Goal: Information Seeking & Learning: Find specific fact

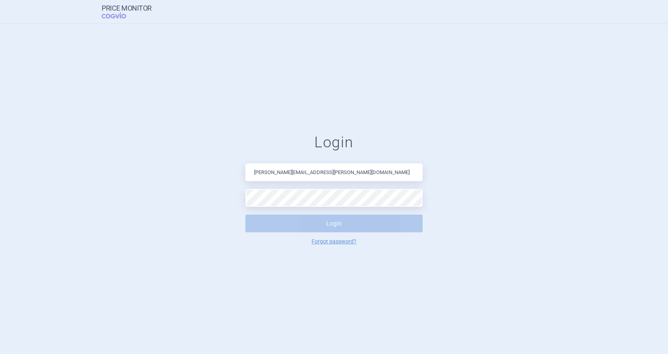
type input "[PERSON_NAME][EMAIL_ADDRESS][PERSON_NAME][DOMAIN_NAME]"
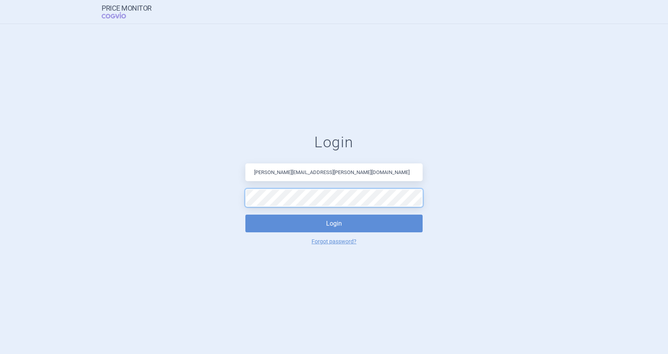
click at [245, 215] on button "Login" at bounding box center [333, 224] width 177 height 18
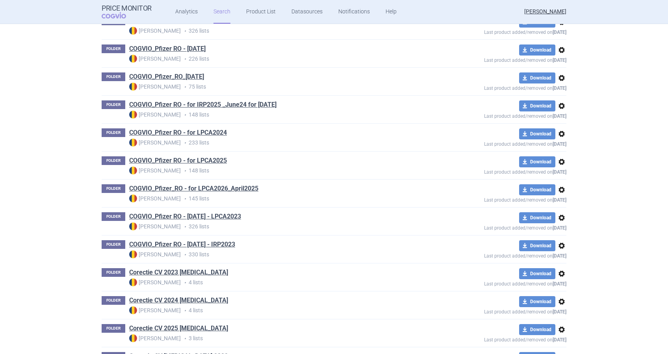
scroll to position [630, 0]
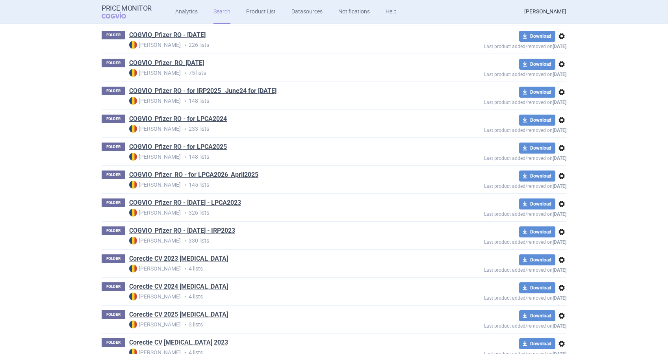
click at [557, 176] on span "options" at bounding box center [561, 175] width 9 height 9
click at [553, 195] on button "Copy" at bounding box center [557, 191] width 25 height 11
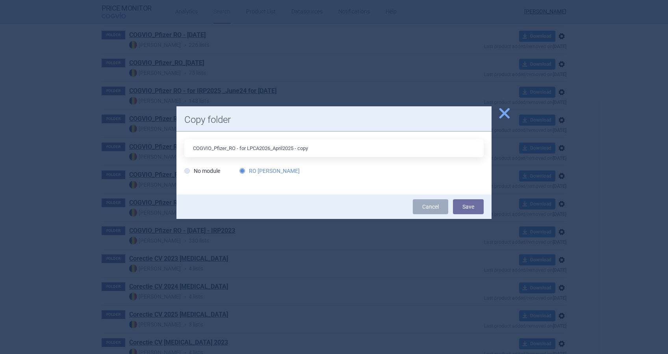
drag, startPoint x: 316, startPoint y: 149, endPoint x: 241, endPoint y: 146, distance: 74.5
click at [241, 146] on input "COGVIO_Pfizer_RO - for LPCA2026_April2025 - copy" at bounding box center [333, 148] width 299 height 18
type input "COGVIO_Pfizer_RO - [DATE] 15 tari"
click at [466, 209] on button "Save" at bounding box center [468, 206] width 31 height 15
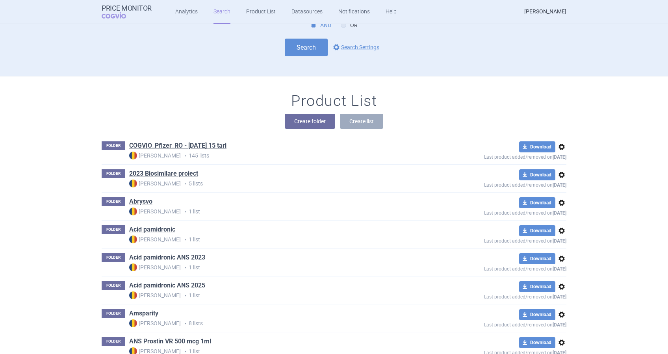
scroll to position [0, 0]
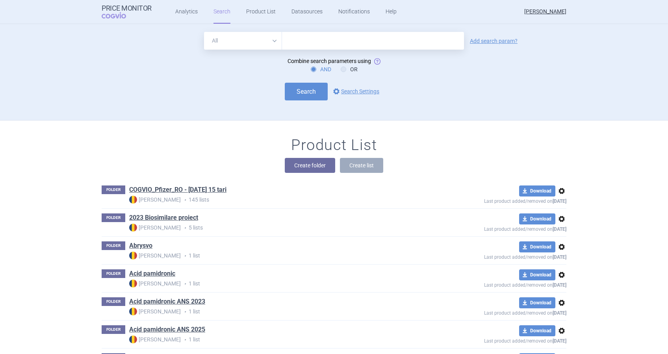
click at [299, 40] on input "text" at bounding box center [373, 41] width 182 height 18
type input "enbrel"
click at [494, 38] on link "Add search param?" at bounding box center [494, 41] width 48 height 6
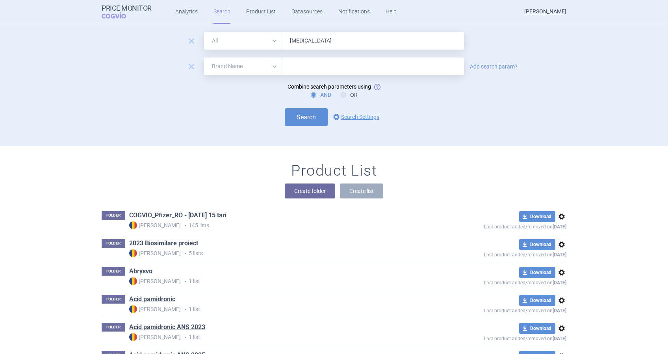
click at [270, 63] on select "All Brand Name ATC Company Active Substance Country Newer than" at bounding box center [243, 67] width 78 height 18
select select "country"
click at [204, 58] on select "All Brand Name ATC Company Active Substance Country Newer than" at bounding box center [243, 67] width 78 height 18
click at [329, 71] on input "text" at bounding box center [373, 66] width 174 height 10
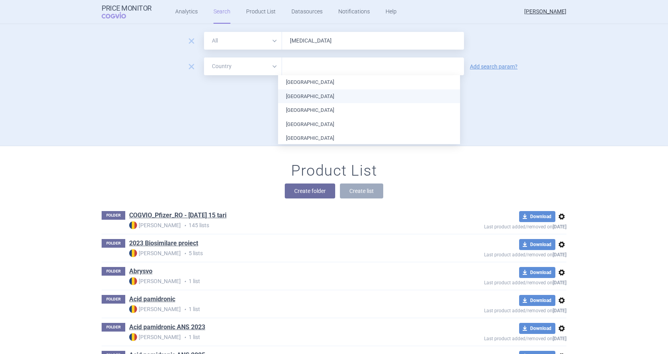
type input "l"
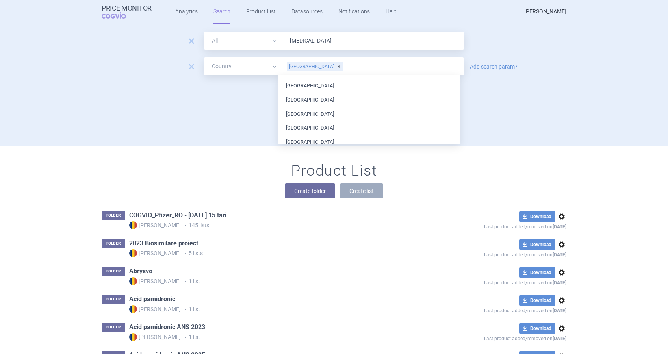
scroll to position [123, 0]
click at [318, 125] on ul "Austria Belgium Bulgaria Croatia Cyprus Czech Republic Denmark Estonia Finland …" at bounding box center [369, 177] width 182 height 449
click at [504, 122] on div "Search options Search Settings" at bounding box center [334, 117] width 465 height 18
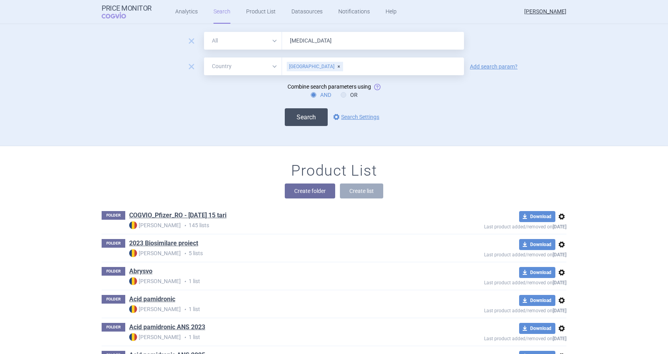
click at [307, 117] on button "Search" at bounding box center [306, 117] width 43 height 18
select select "country"
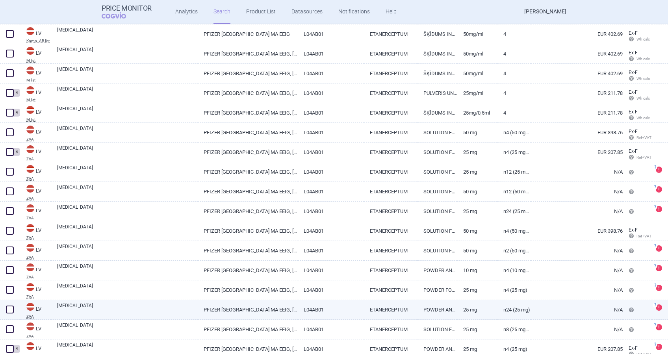
scroll to position [234, 0]
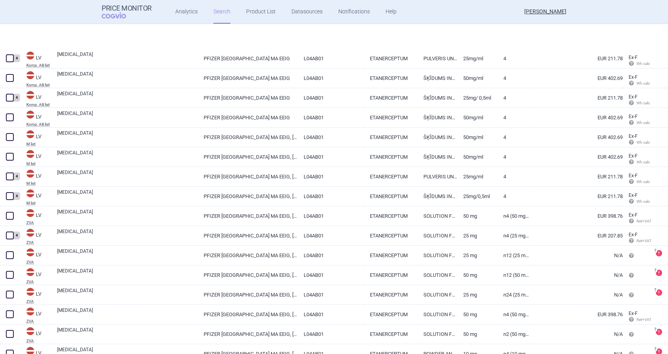
select select "country"
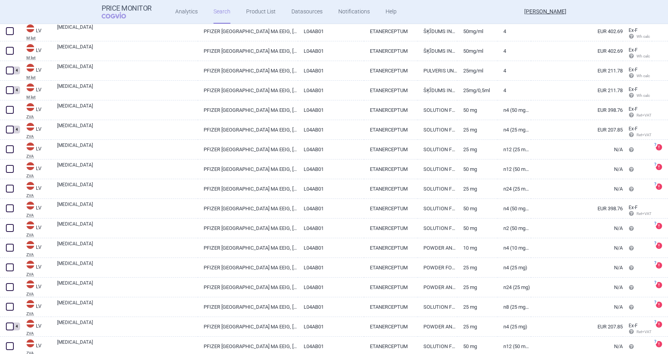
scroll to position [287, 0]
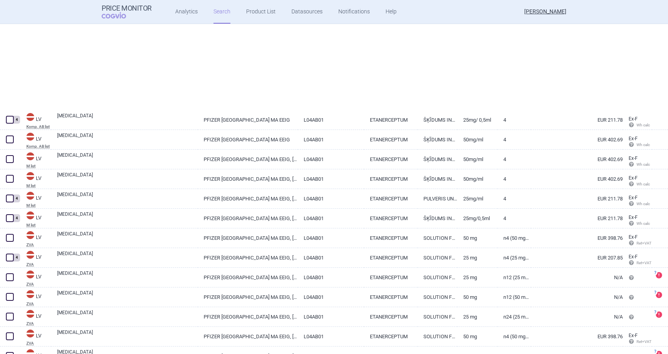
select select "country"
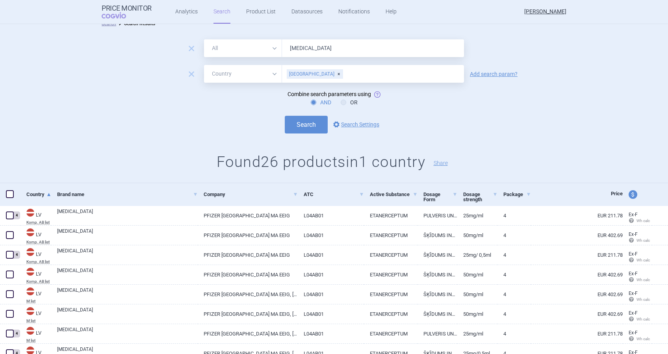
scroll to position [0, 0]
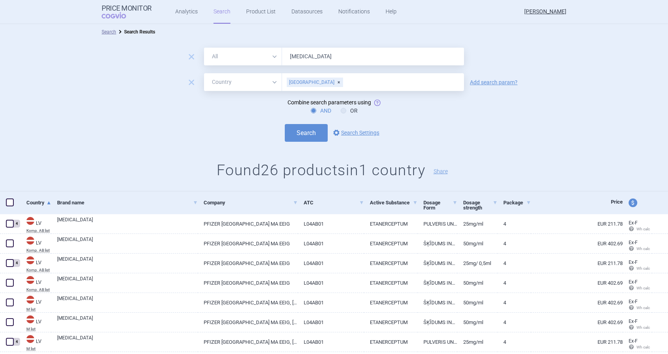
click at [344, 84] on input "text" at bounding box center [402, 82] width 117 height 10
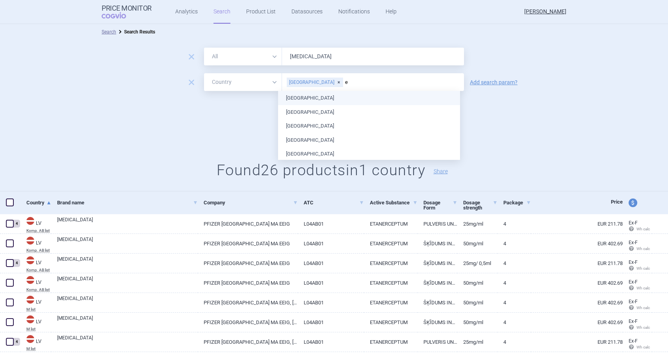
type input "es"
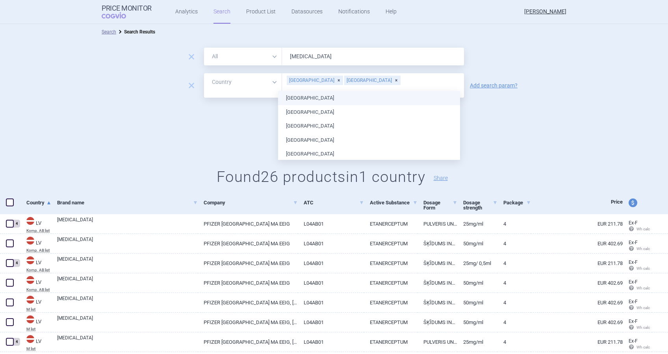
click at [294, 98] on ul "Austria Belgium Bulgaria Croatia Cyprus Czech Republic Denmark Estonia Finland …" at bounding box center [369, 315] width 182 height 449
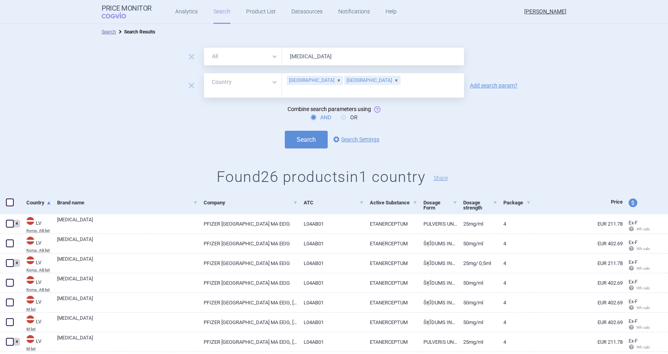
click at [302, 81] on div "[GEOGRAPHIC_DATA]" at bounding box center [315, 80] width 56 height 9
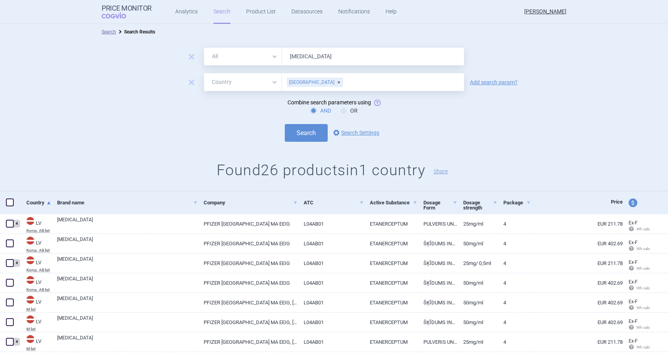
click at [516, 124] on div "Search options Search Settings" at bounding box center [334, 133] width 668 height 18
click at [313, 130] on button "Search" at bounding box center [306, 133] width 43 height 18
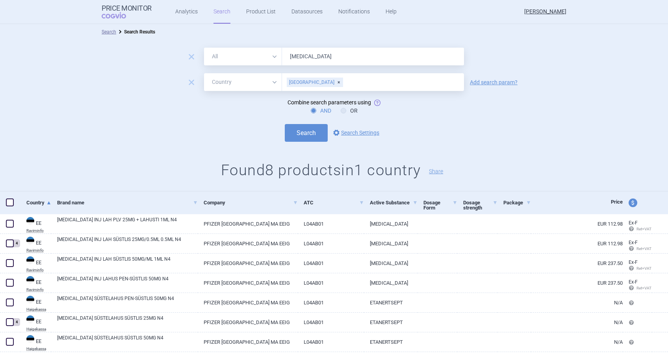
scroll to position [43, 0]
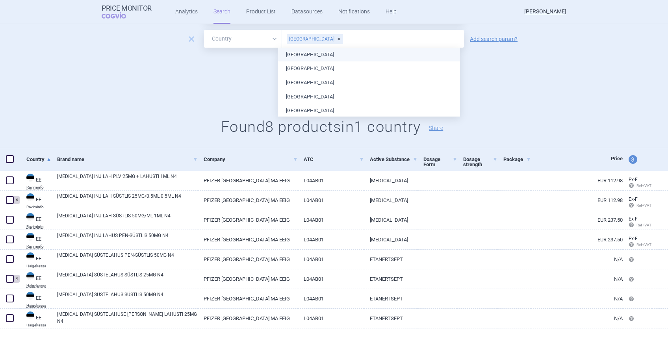
click at [344, 38] on input "text" at bounding box center [402, 39] width 117 height 10
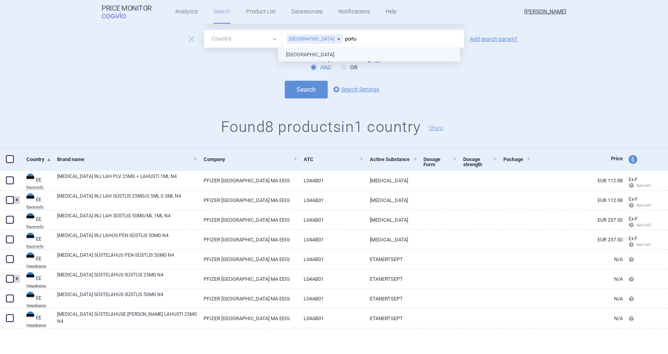
type input "portu"
click at [306, 41] on div "Estonia" at bounding box center [315, 38] width 56 height 9
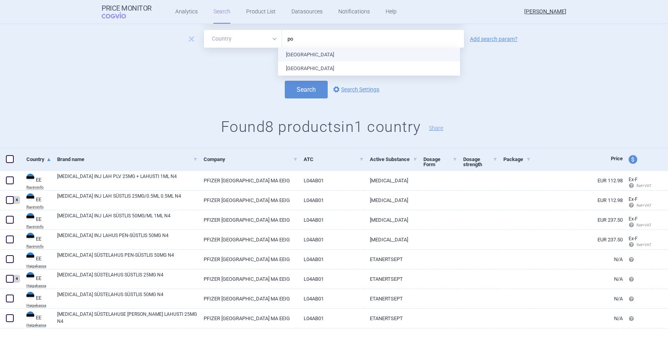
type input "por"
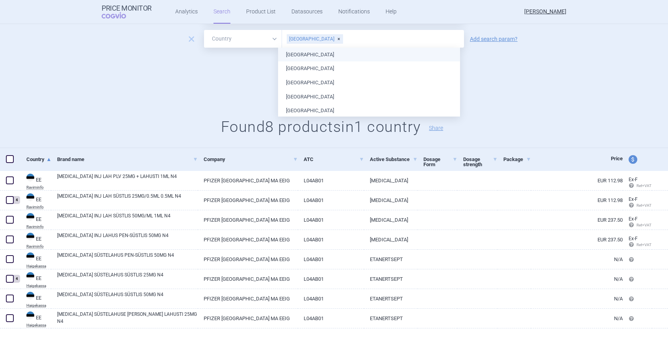
click at [301, 54] on ul "Austria Belgium Bulgaria Croatia Cyprus Czech Republic Denmark Estonia Finland …" at bounding box center [369, 272] width 182 height 449
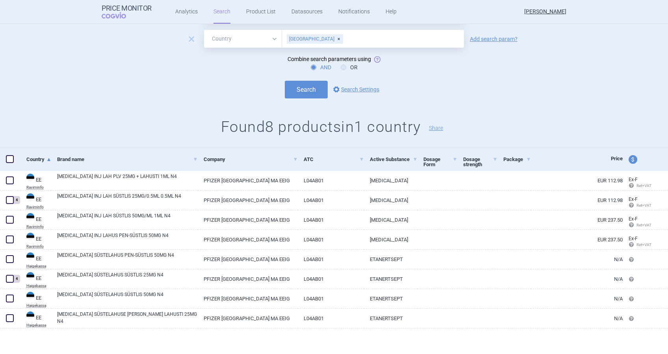
click at [504, 88] on div "Search options Search Settings" at bounding box center [334, 90] width 668 height 18
click at [302, 88] on button "Search" at bounding box center [306, 90] width 43 height 18
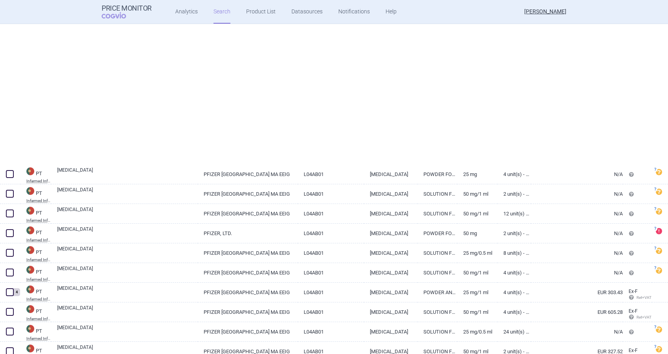
select select "country"
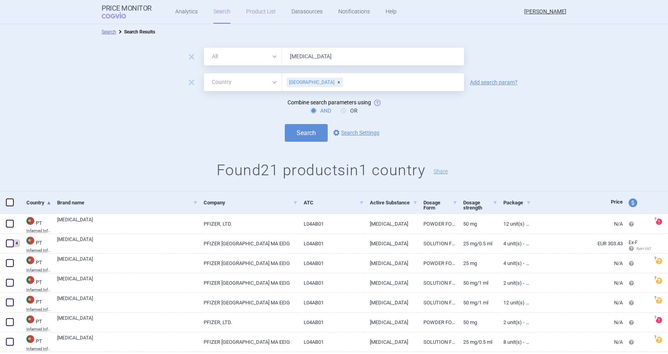
click at [254, 12] on link "Product List" at bounding box center [261, 12] width 30 height 24
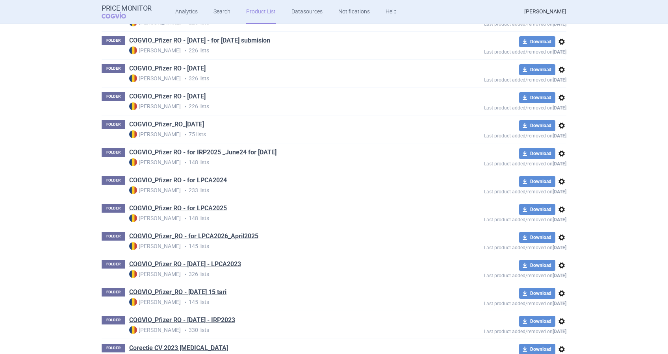
scroll to position [674, 0]
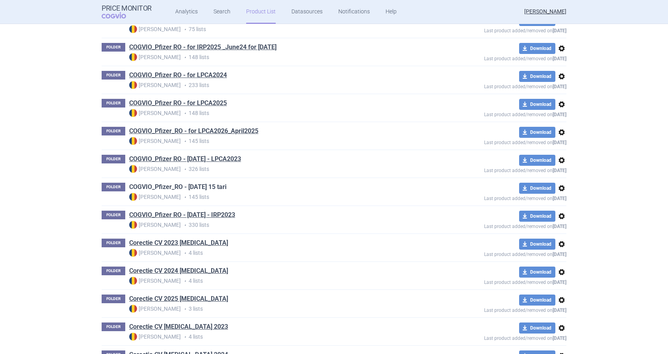
click at [211, 183] on link "COGVIO_Pfizer_RO - [DATE] 15 tari" at bounding box center [177, 187] width 97 height 9
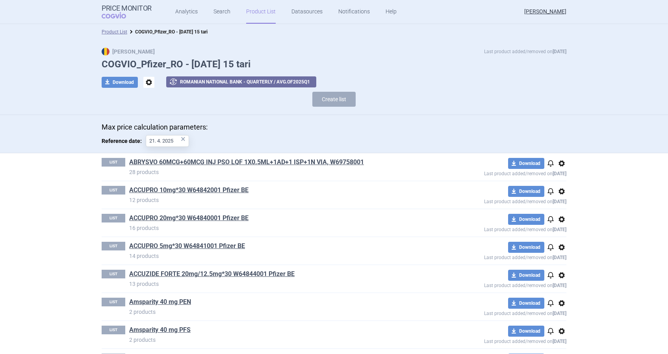
click at [181, 140] on div "×" at bounding box center [183, 139] width 5 height 9
click at [295, 80] on button "exchange Romanian National Bank - Quarterly / avg. of 2025 Q 1" at bounding box center [241, 81] width 150 height 11
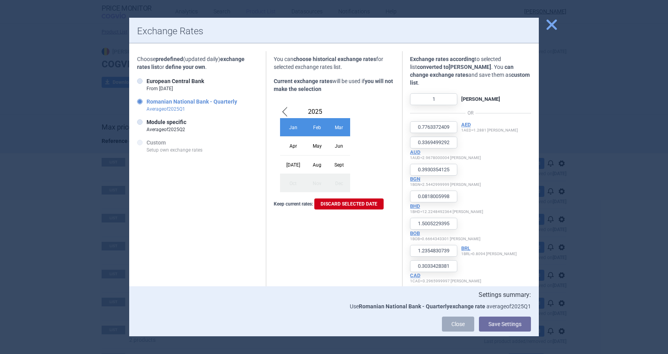
click at [328, 165] on div "Sept" at bounding box center [339, 164] width 22 height 19
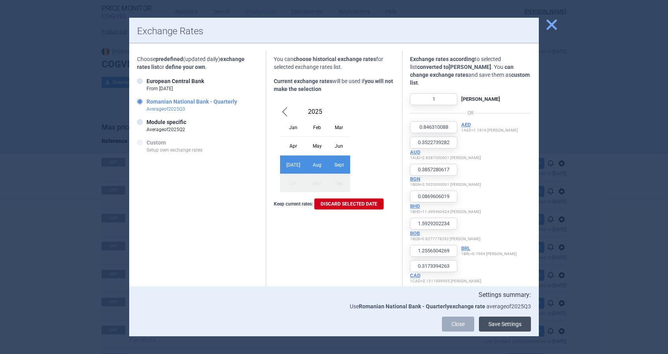
click at [510, 325] on button "Save Settings" at bounding box center [505, 324] width 52 height 15
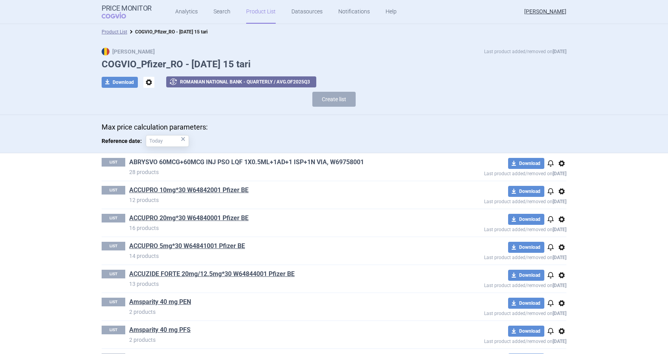
click at [319, 162] on link "ABRYSVO 60MCG+60MCG INJ PSO LQF 1X0.5ML+1AD+1 ISP+1N VIA, W69758001" at bounding box center [246, 162] width 235 height 9
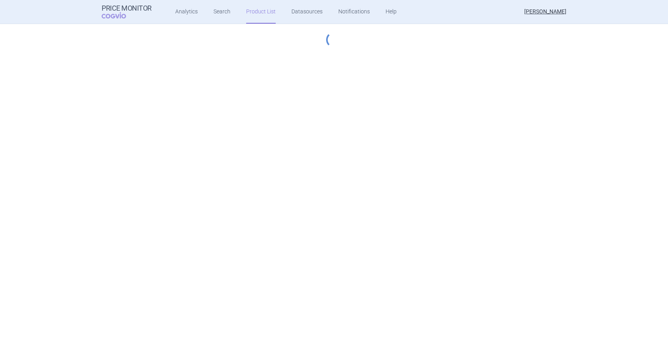
select select "hungary-included"
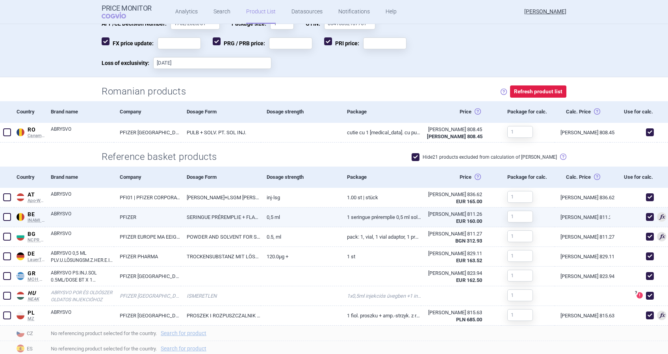
scroll to position [278, 0]
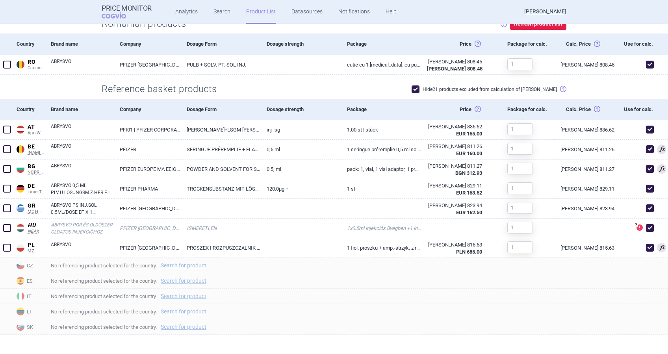
click at [420, 88] on span at bounding box center [416, 89] width 8 height 8
checkbox input "false"
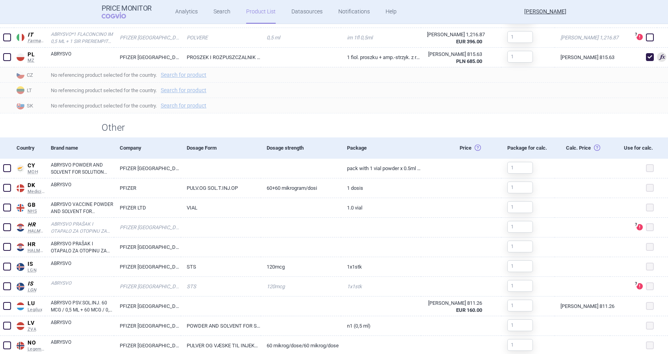
scroll to position [687, 0]
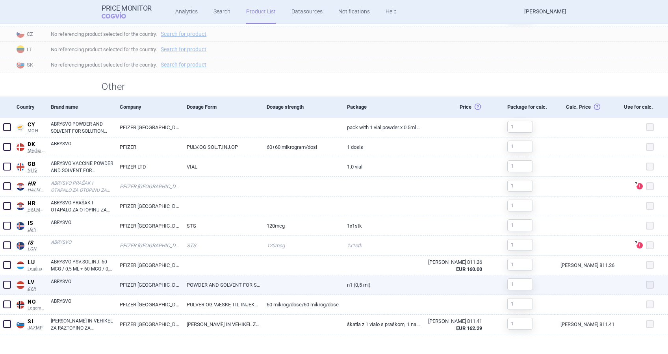
click at [6, 284] on span at bounding box center [7, 285] width 8 height 8
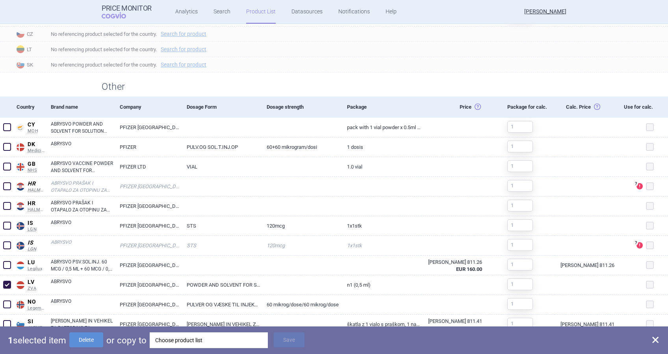
click at [193, 343] on div "Choose product list" at bounding box center [208, 340] width 107 height 16
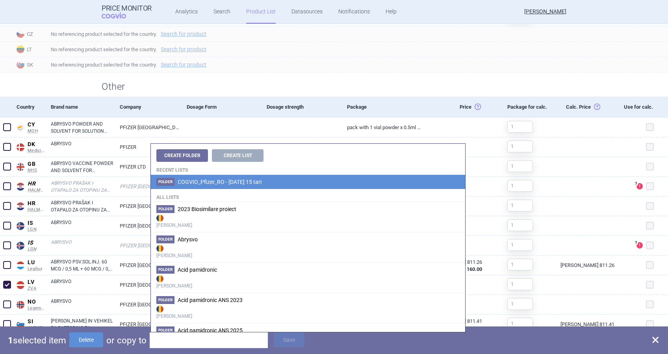
click at [247, 176] on li "Folder COGVIO_Pfizer_RO - Oct 2025 15 tari" at bounding box center [308, 182] width 314 height 14
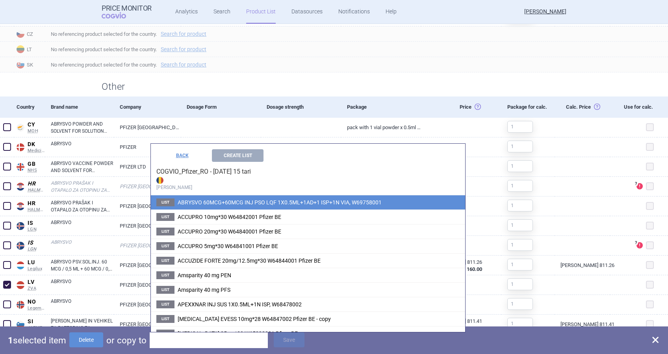
click at [237, 200] on span "ABRYSVO 60MCG+60MCG INJ PSO LQF 1X0.5ML+1AD+1 ISP+1N VIA, W69758001" at bounding box center [280, 202] width 204 height 6
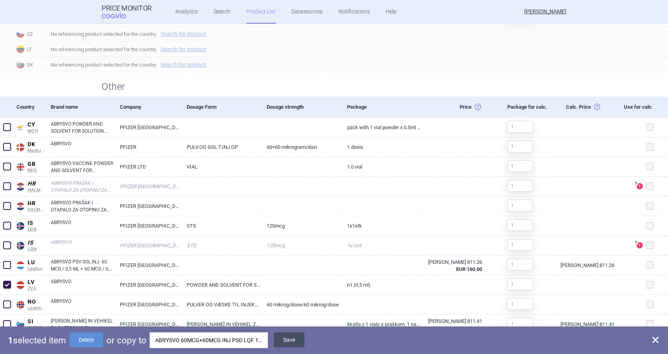
click at [295, 342] on button "Save" at bounding box center [289, 339] width 31 height 15
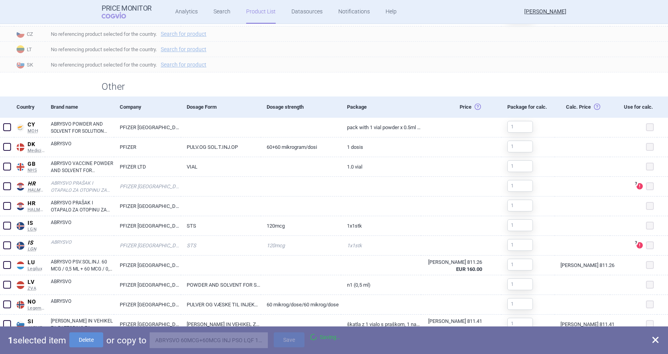
checkbox input "false"
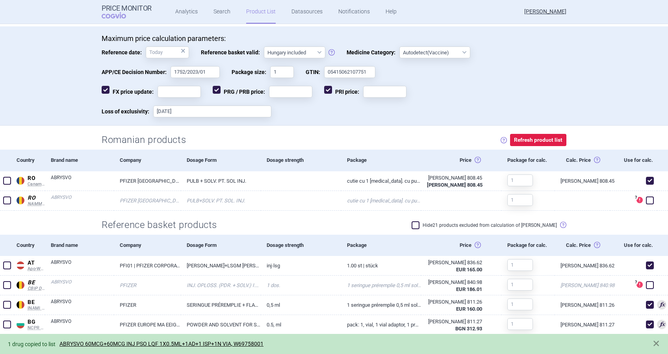
scroll to position [161, 0]
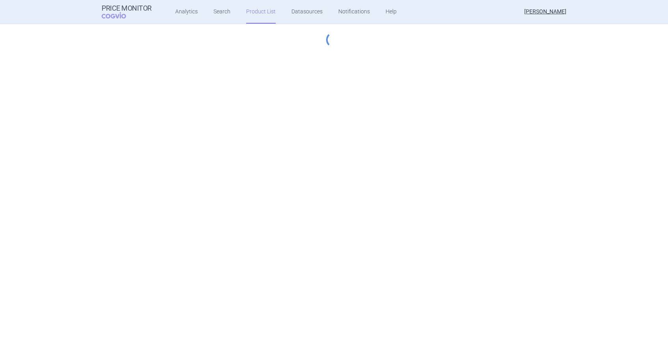
select select "hungary-included"
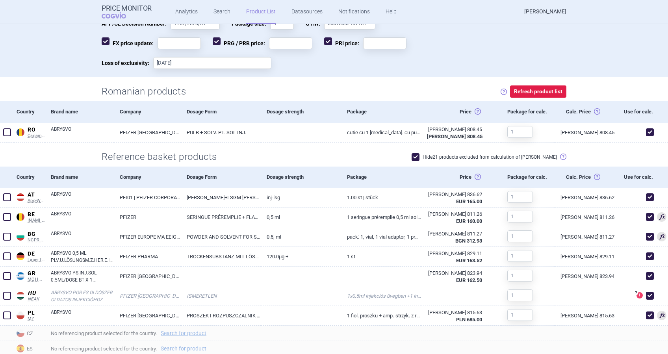
scroll to position [278, 0]
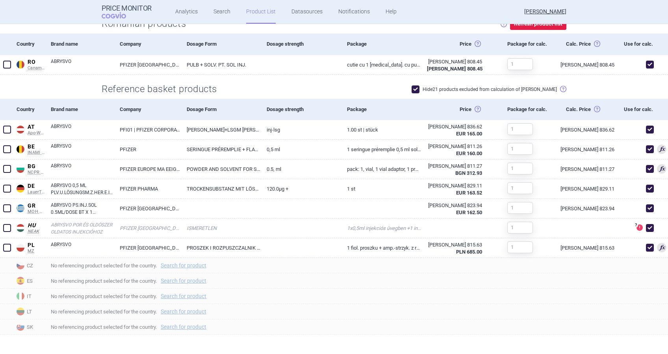
click at [420, 85] on span at bounding box center [416, 89] width 8 height 8
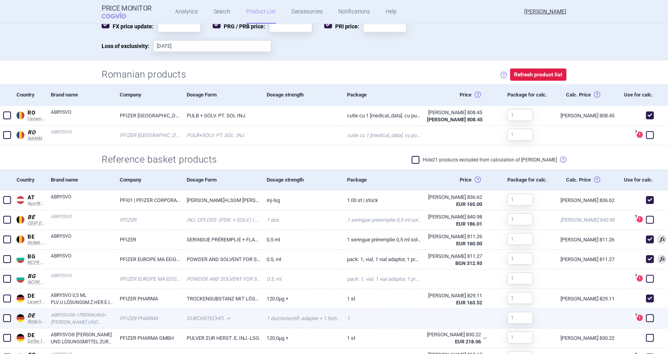
scroll to position [214, 0]
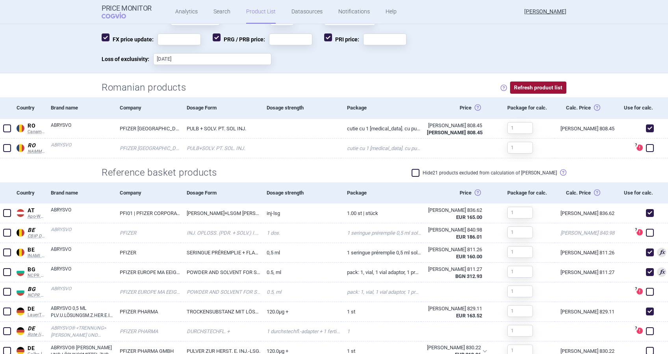
click at [529, 86] on button "Refresh product list" at bounding box center [538, 88] width 56 height 12
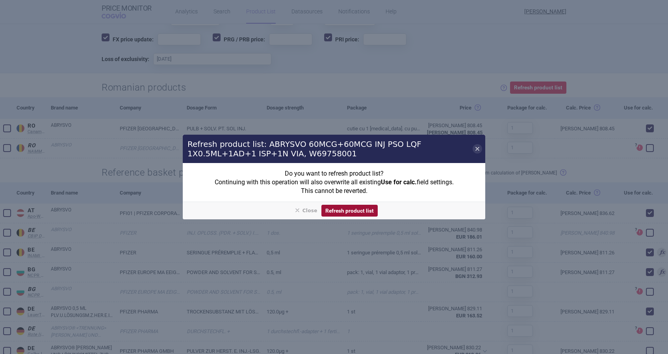
click at [360, 210] on button "Refresh product list" at bounding box center [349, 211] width 56 height 12
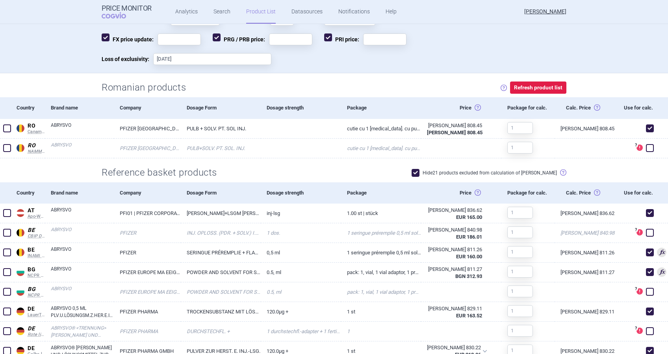
checkbox input "true"
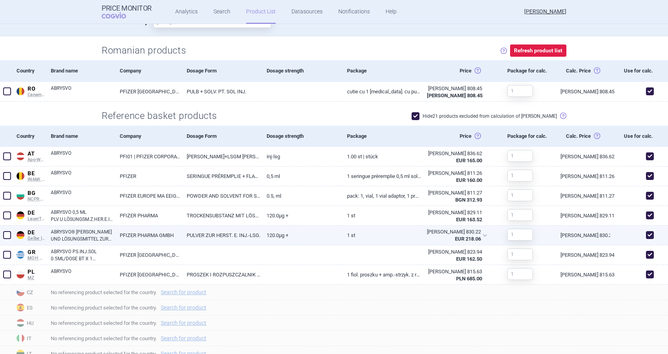
scroll to position [296, 0]
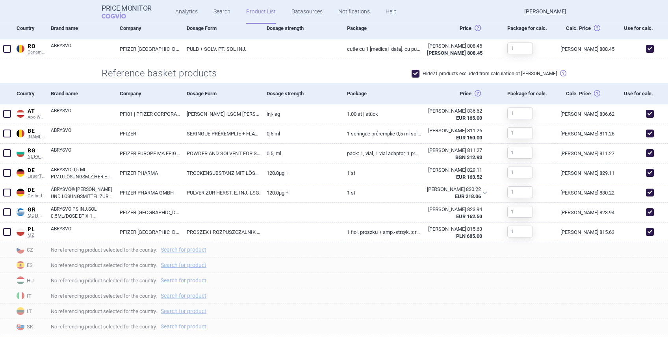
click at [420, 72] on span at bounding box center [416, 74] width 8 height 8
checkbox input "false"
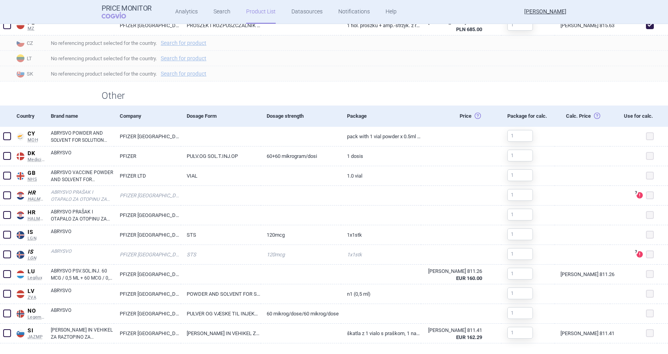
scroll to position [689, 0]
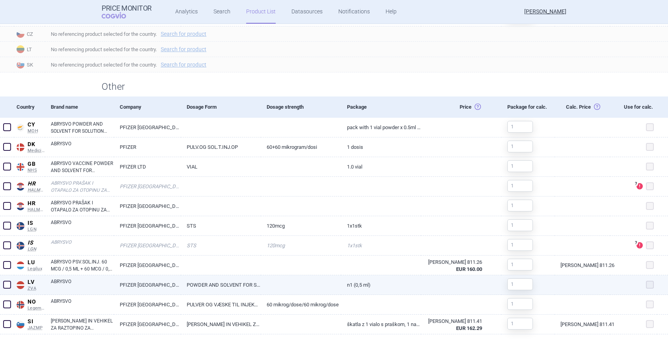
click at [3, 285] on span at bounding box center [7, 285] width 8 height 8
checkbox input "true"
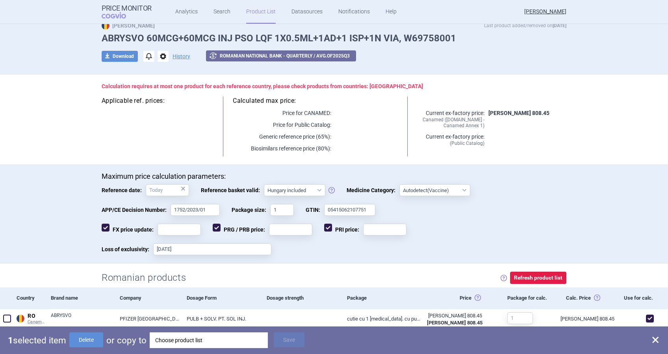
scroll to position [0, 0]
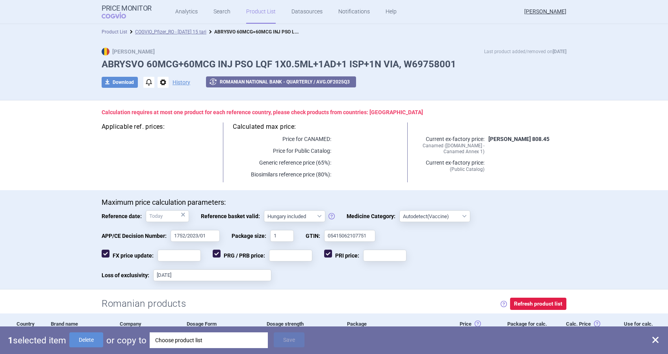
click at [113, 32] on link "Product List" at bounding box center [115, 32] width 26 height 6
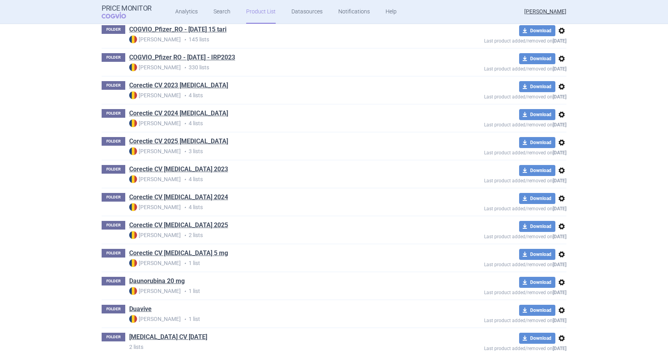
scroll to position [674, 0]
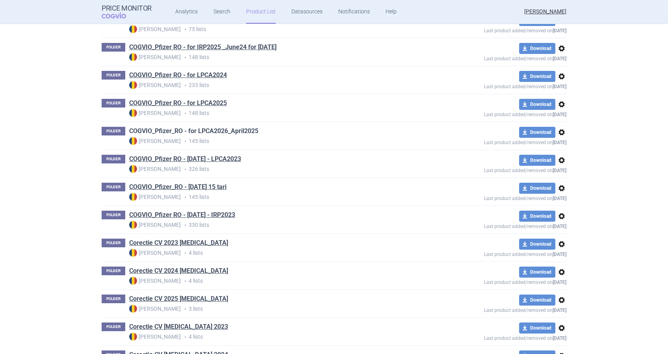
click at [220, 131] on link "COGVIO_Pfizer_RO - for LPCA2026_April2025" at bounding box center [193, 131] width 129 height 9
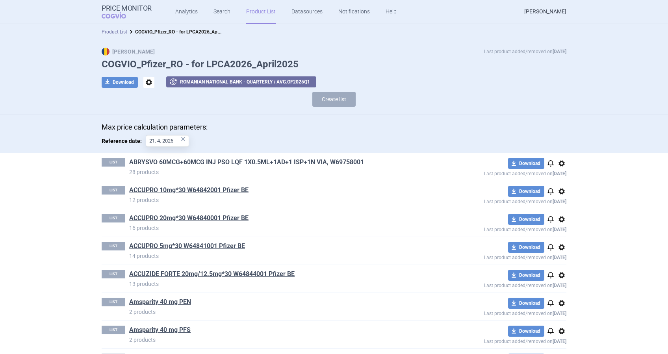
click at [278, 158] on link "ABRYSVO 60MCG+60MCG INJ PSO LQF 1X0.5ML+1AD+1 ISP+1N VIA, W69758001" at bounding box center [246, 162] width 235 height 9
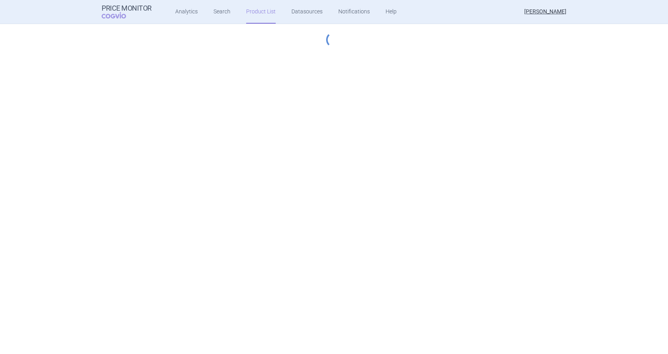
select select "hungary-included"
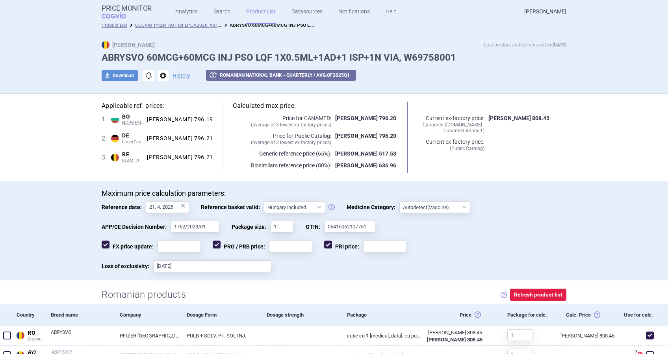
scroll to position [4, 0]
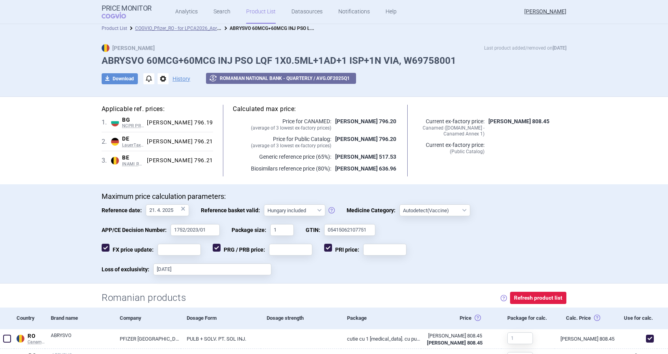
click at [116, 28] on link "Product List" at bounding box center [115, 29] width 26 height 6
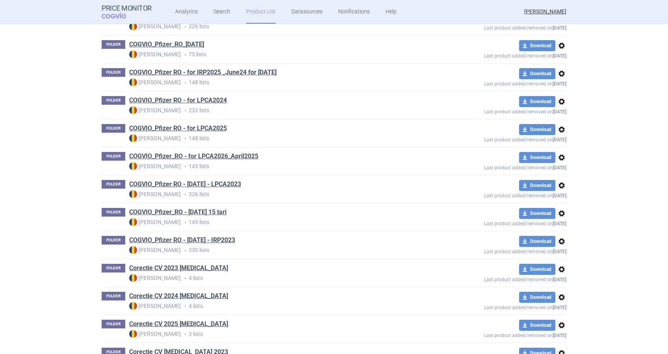
scroll to position [674, 0]
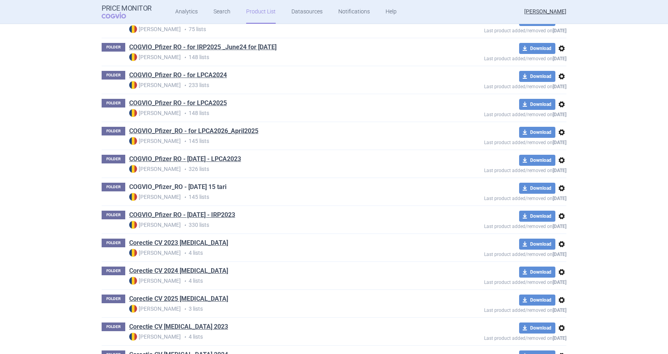
click at [208, 186] on link "COGVIO_Pfizer_RO - [DATE] 15 tari" at bounding box center [177, 187] width 97 height 9
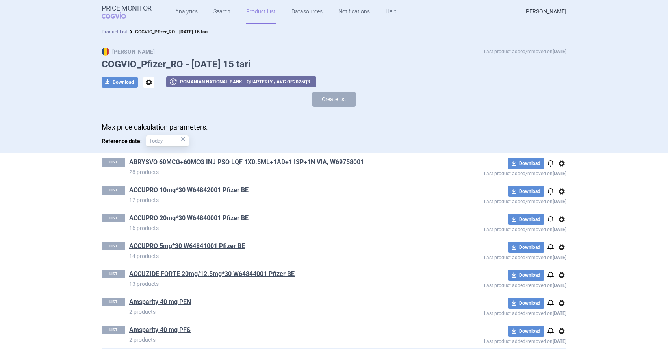
click at [310, 162] on link "ABRYSVO 60MCG+60MCG INJ PSO LQF 1X0.5ML+1AD+1 ISP+1N VIA, W69758001" at bounding box center [246, 162] width 235 height 9
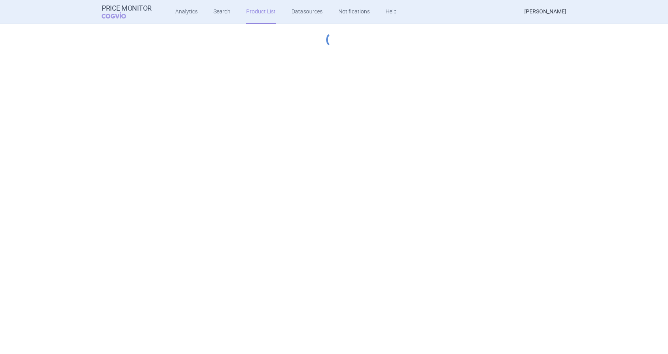
select select "hungary-included"
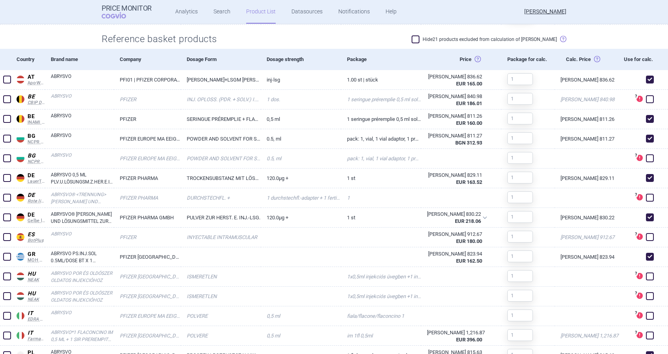
scroll to position [368, 0]
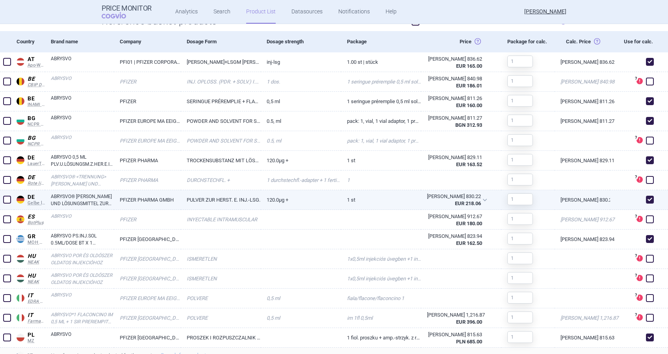
click at [646, 198] on span at bounding box center [650, 200] width 8 height 8
checkbox input "false"
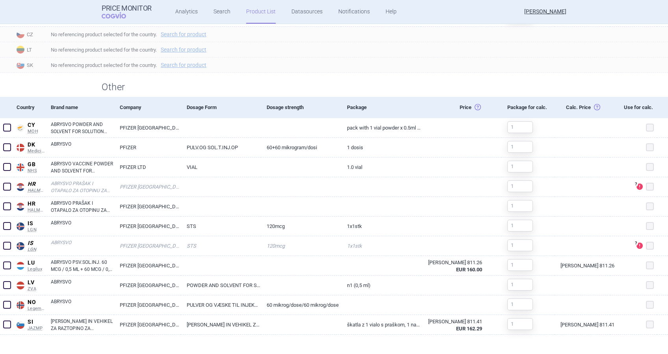
scroll to position [687, 0]
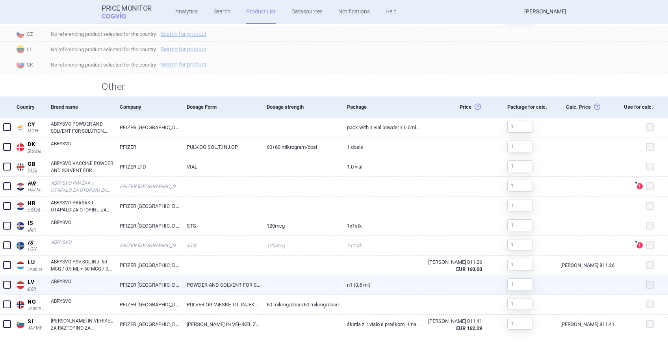
click at [8, 286] on span at bounding box center [7, 285] width 8 height 8
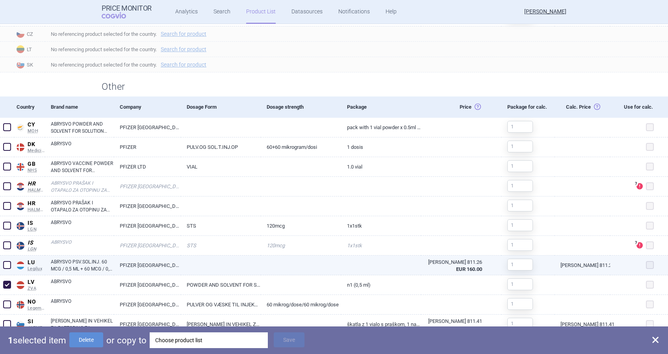
click at [646, 265] on span at bounding box center [650, 265] width 8 height 8
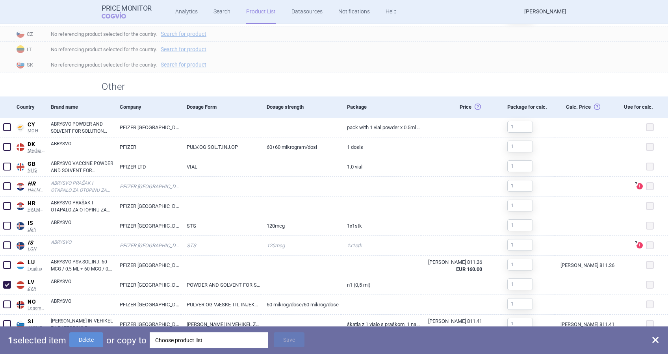
click at [212, 339] on div "Choose product list" at bounding box center [208, 340] width 107 height 16
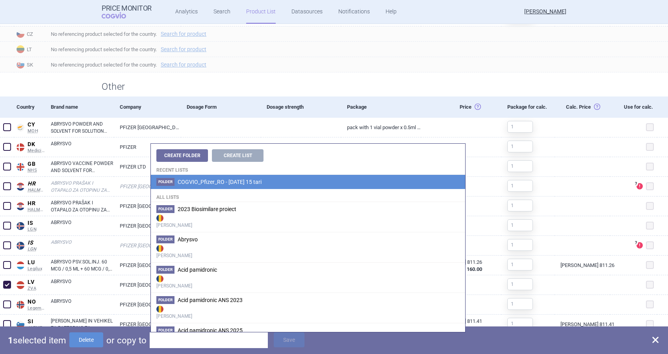
click at [252, 182] on span "COGVIO_Pfizer_RO - [DATE] 15 tari" at bounding box center [220, 182] width 84 height 6
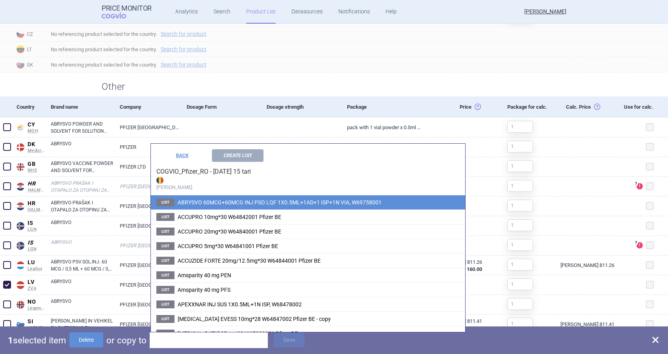
click at [240, 203] on span "ABRYSVO 60MCG+60MCG INJ PSO LQF 1X0.5ML+1AD+1 ISP+1N VIA, W69758001" at bounding box center [280, 202] width 204 height 6
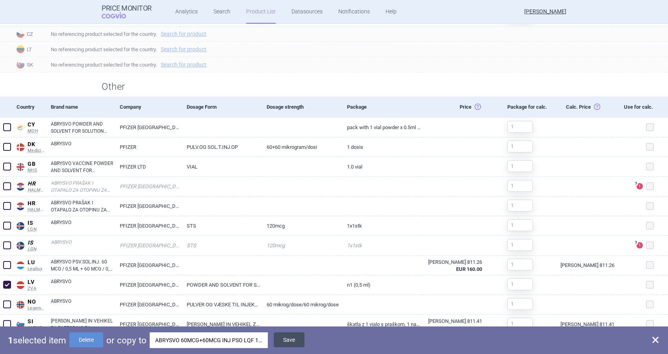
click at [284, 341] on button "Save" at bounding box center [289, 339] width 31 height 15
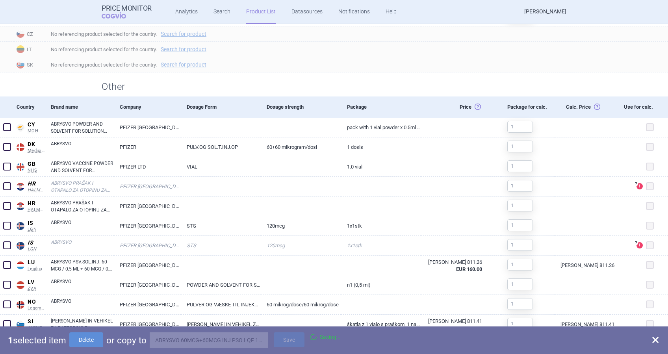
checkbox input "false"
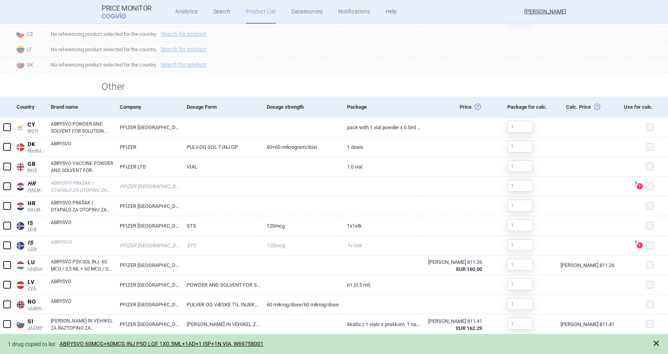
click at [655, 342] on span at bounding box center [656, 344] width 8 height 8
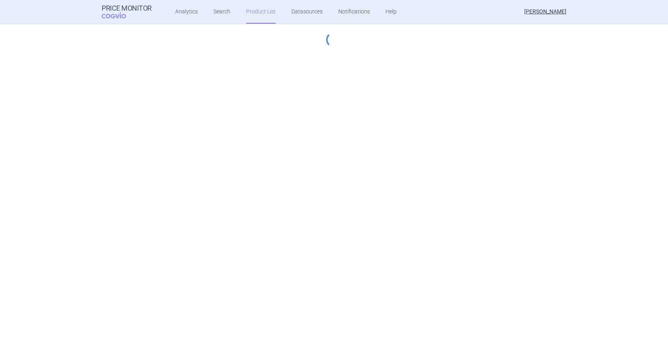
select select "hungary-included"
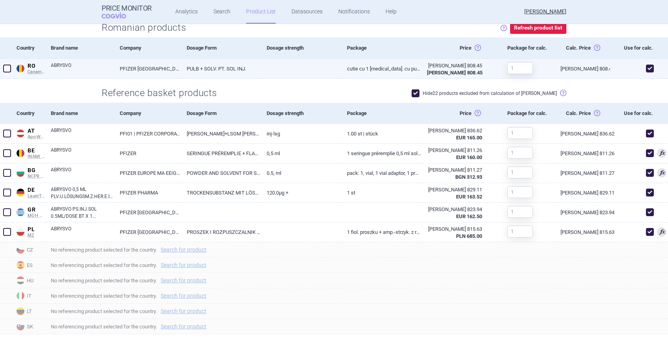
scroll to position [221, 0]
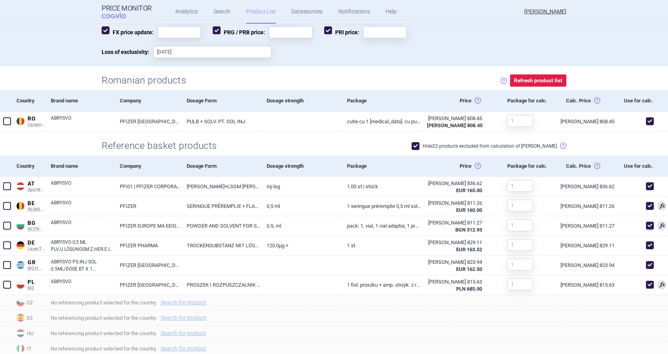
click at [420, 148] on span at bounding box center [416, 146] width 8 height 8
checkbox input "false"
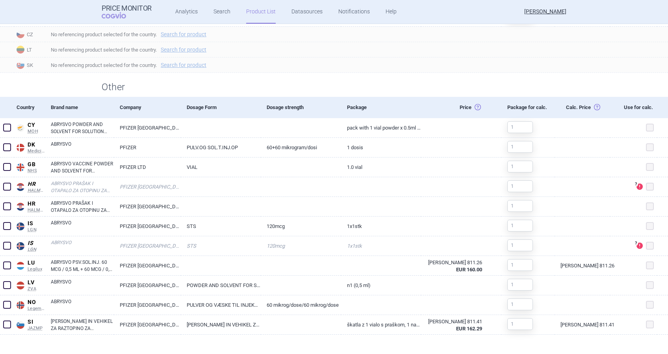
scroll to position [687, 0]
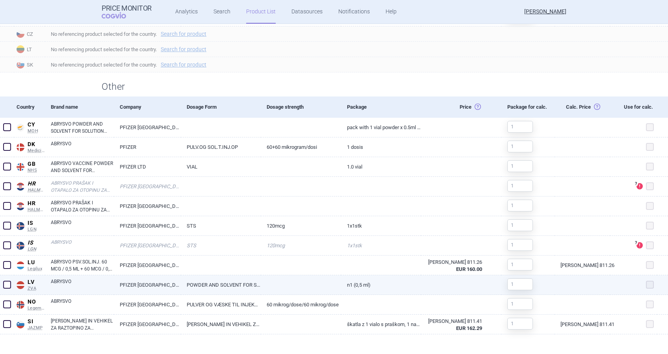
click at [57, 280] on link "ABRYSVO" at bounding box center [82, 285] width 63 height 14
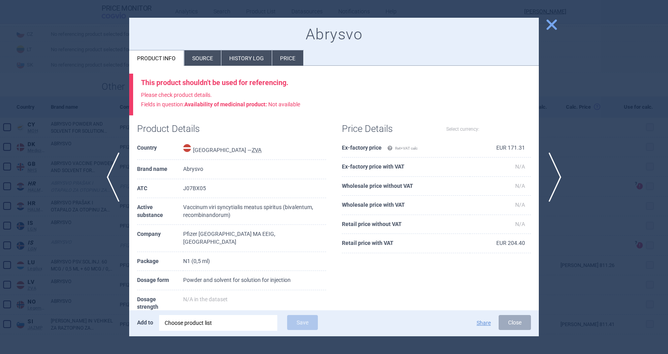
select select "EUR"
click at [553, 27] on span "close" at bounding box center [552, 25] width 14 height 14
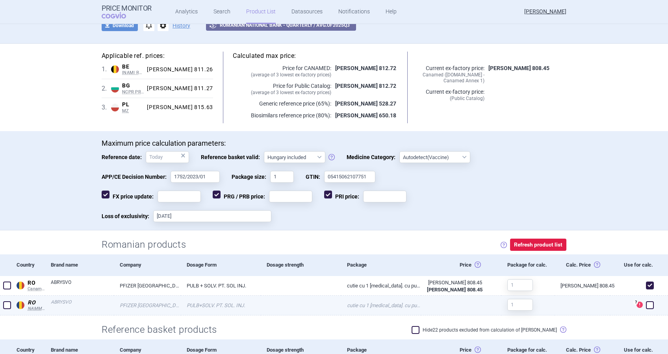
scroll to position [158, 0]
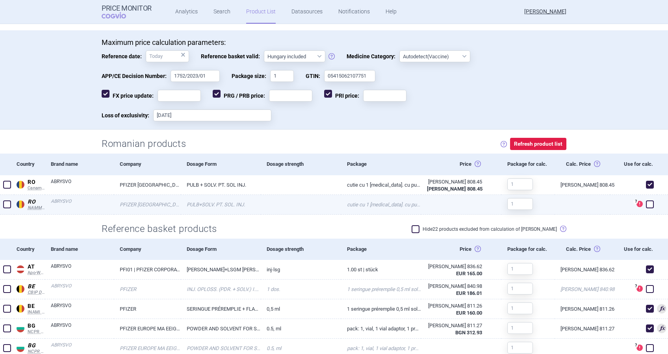
click at [646, 204] on span at bounding box center [650, 205] width 8 height 8
checkbox input "true"
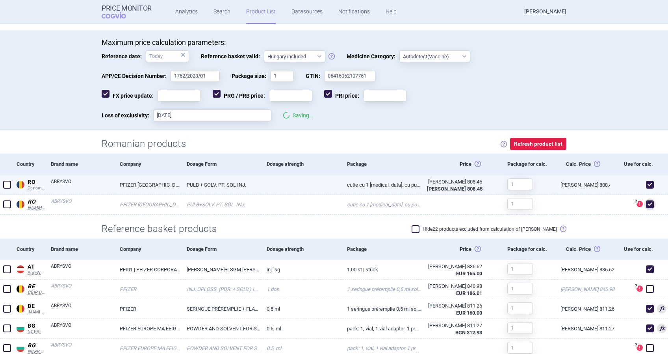
click at [646, 186] on span at bounding box center [650, 185] width 8 height 8
checkbox input "true"
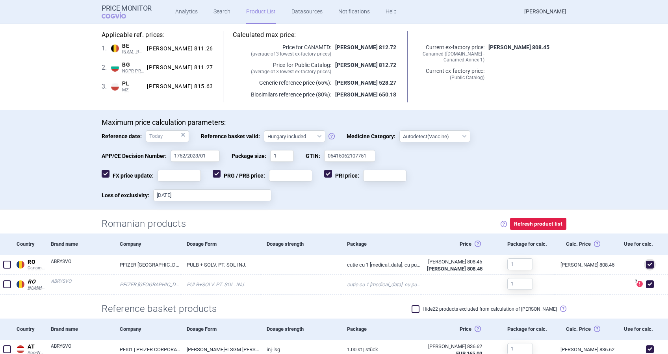
scroll to position [0, 0]
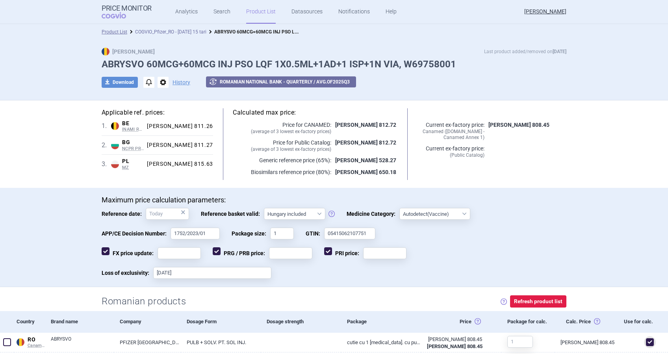
click at [183, 26] on div "Product List COGVIO_Pfizer_RO - [DATE] 15 tari ABRYSVO 60MCG+60MCG INJ PSO LQF …" at bounding box center [334, 32] width 668 height 16
click at [183, 34] on link "COGVIO_Pfizer_RO - [DATE] 15 tari" at bounding box center [170, 32] width 71 height 6
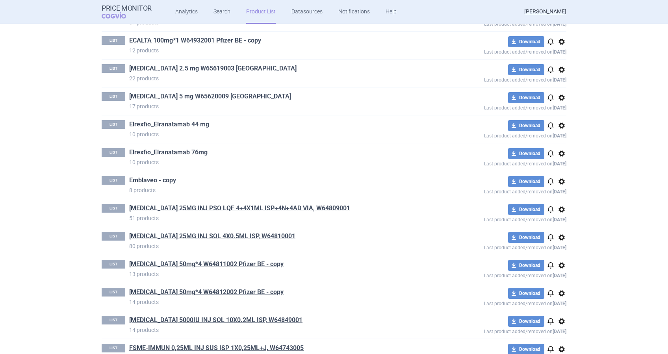
scroll to position [1313, 0]
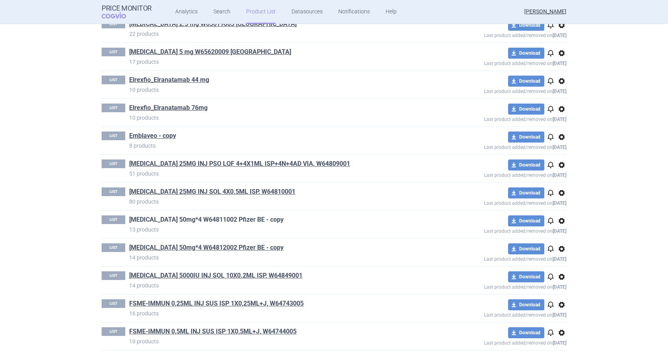
click at [190, 215] on link "[MEDICAL_DATA] 50mg*4 W64811002 Pfizer BE - copy" at bounding box center [206, 219] width 154 height 9
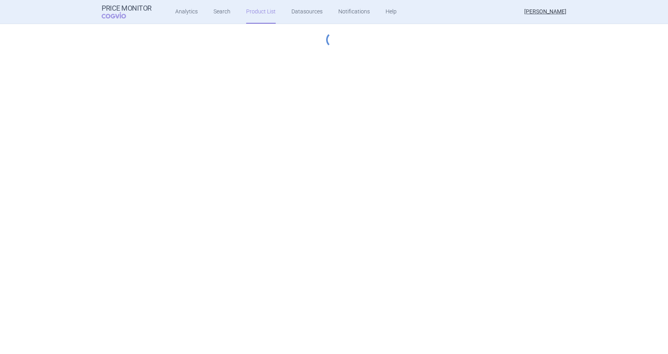
select select "hungary-included"
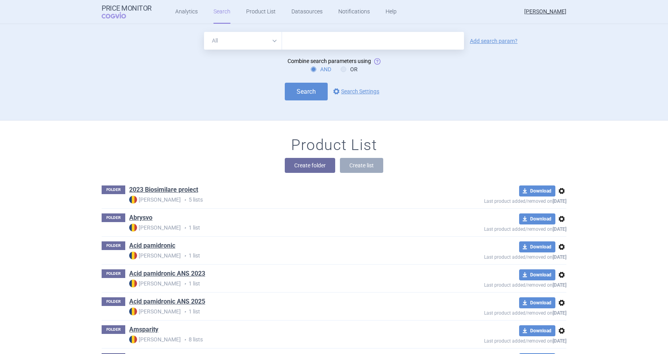
click at [303, 47] on input "text" at bounding box center [373, 41] width 182 height 18
type input "[MEDICAL_DATA]"
click at [495, 43] on link "Add search param?" at bounding box center [494, 41] width 48 height 6
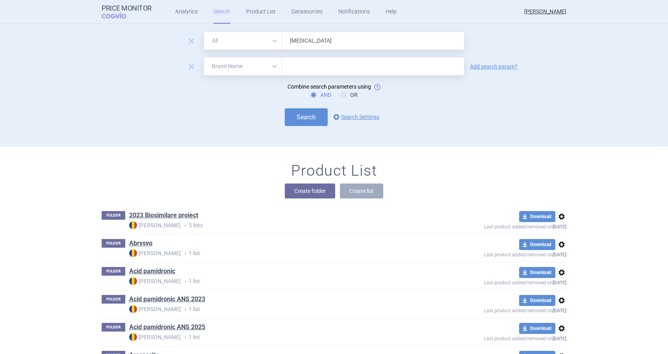
drag, startPoint x: 272, startPoint y: 69, endPoint x: 266, endPoint y: 74, distance: 7.8
click at [272, 69] on select "All Brand Name ATC Company Active Substance Country Newer than" at bounding box center [243, 67] width 78 height 18
select select "country"
click at [204, 58] on select "All Brand Name ATC Company Active Substance Country Newer than" at bounding box center [243, 67] width 78 height 18
click at [300, 72] on div at bounding box center [373, 67] width 182 height 18
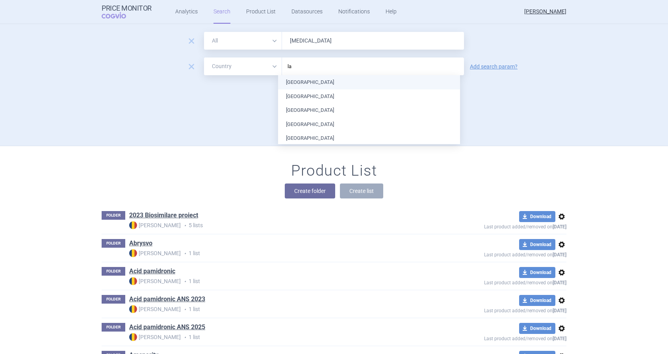
type input "lat"
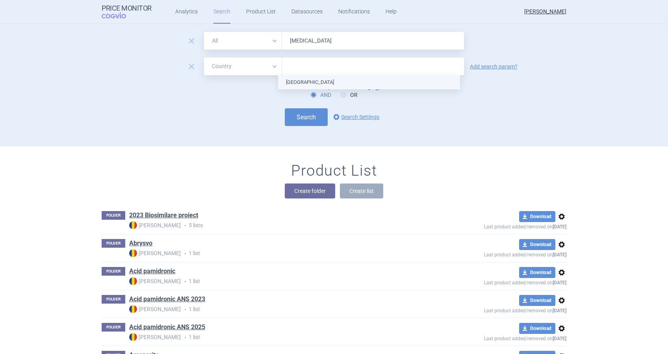
click at [292, 80] on ul "[GEOGRAPHIC_DATA]" at bounding box center [369, 82] width 182 height 14
type input "est"
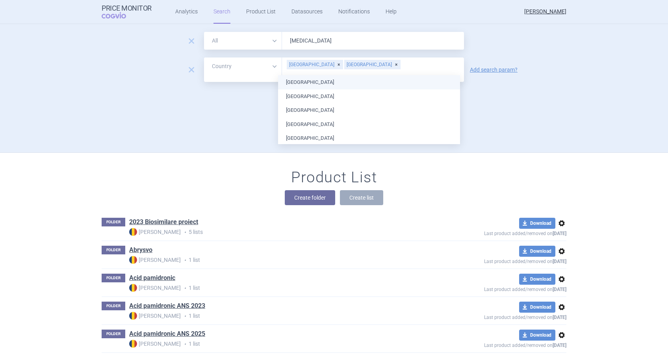
click at [292, 80] on ul "Austria Belgium Bulgaria Croatia Cyprus Czech Republic Denmark Estonia Finland …" at bounding box center [369, 299] width 182 height 449
type input "po"
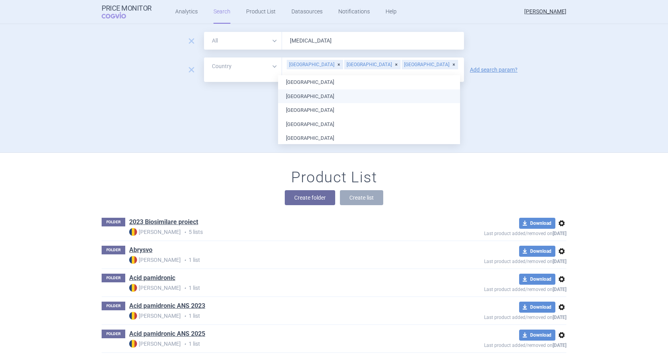
click at [296, 97] on ul "Austria Belgium Bulgaria Croatia Cyprus Czech Republic Denmark Estonia Finland …" at bounding box center [369, 299] width 182 height 449
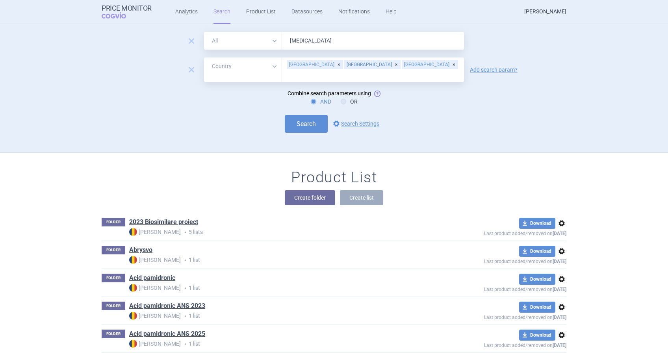
click at [555, 132] on div "remove All Brand Name ATC Company Active Substance Country Newer than enbrel re…" at bounding box center [334, 92] width 496 height 121
click at [503, 68] on link "Add search param?" at bounding box center [494, 70] width 48 height 6
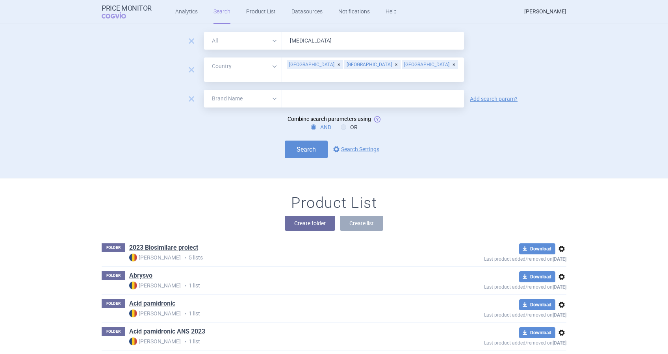
click at [269, 95] on select "All Brand Name ATC Company Active Substance Country Newer than" at bounding box center [243, 99] width 78 height 18
select select "mah"
click at [204, 90] on select "All Brand Name ATC Company Active Substance Country Newer than" at bounding box center [243, 99] width 78 height 18
click at [318, 98] on input "text" at bounding box center [373, 99] width 182 height 18
type input "pfizer"
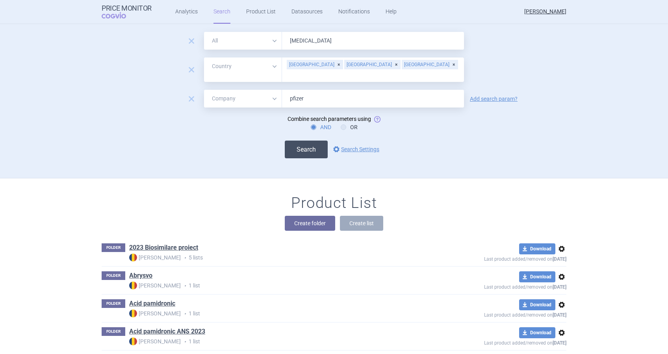
click at [309, 143] on button "Search" at bounding box center [306, 150] width 43 height 18
select select "country"
select select "mah"
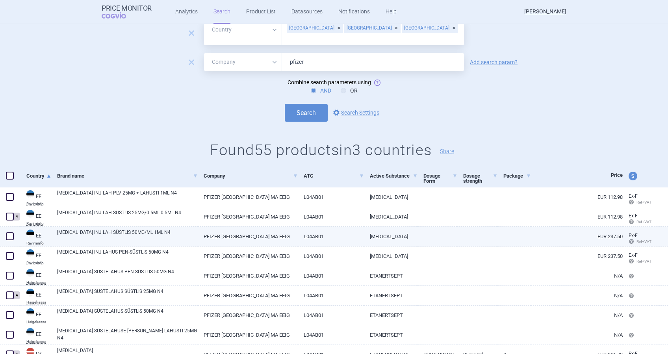
scroll to position [158, 0]
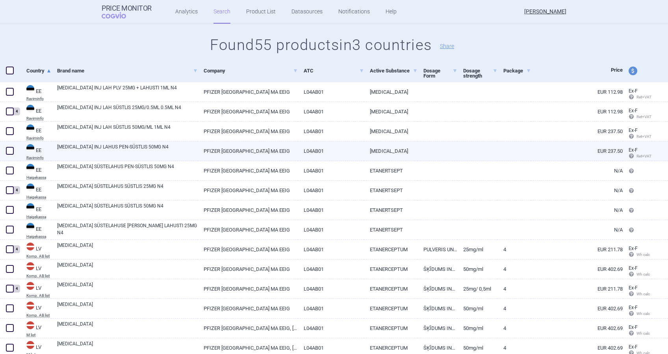
click at [9, 149] on span at bounding box center [10, 151] width 8 height 8
checkbox input "true"
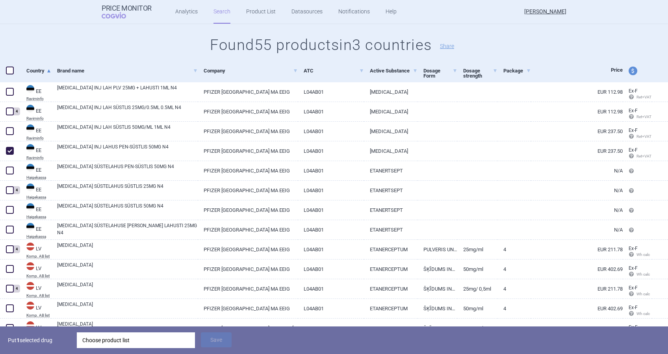
click at [129, 334] on div "Choose product list" at bounding box center [135, 340] width 107 height 16
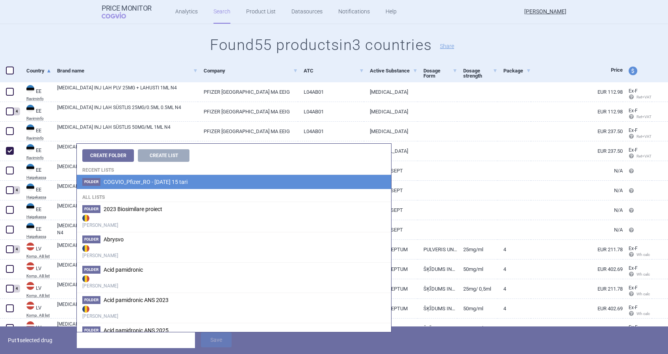
click at [175, 182] on span "COGVIO_Pfizer_RO - [DATE] 15 tari" at bounding box center [146, 182] width 84 height 6
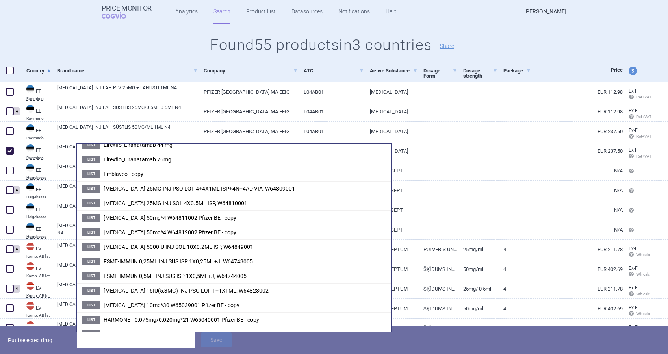
scroll to position [683, 0]
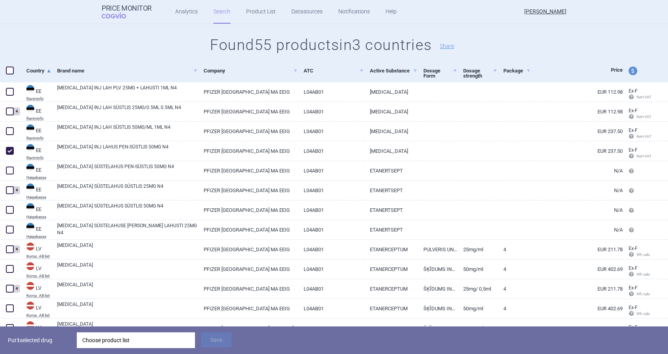
click at [113, 46] on h1 "Found 55 products in 3 countries Share" at bounding box center [334, 45] width 668 height 18
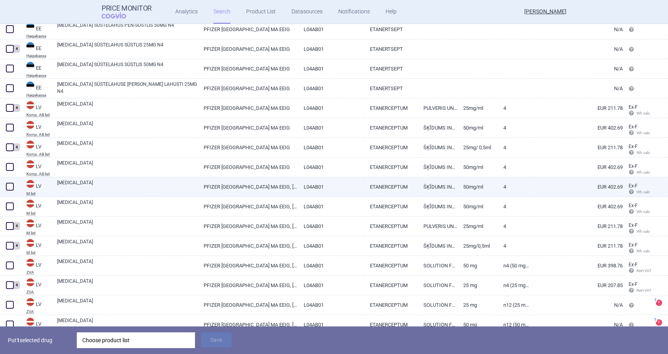
scroll to position [315, 0]
